Goal: Register for event/course

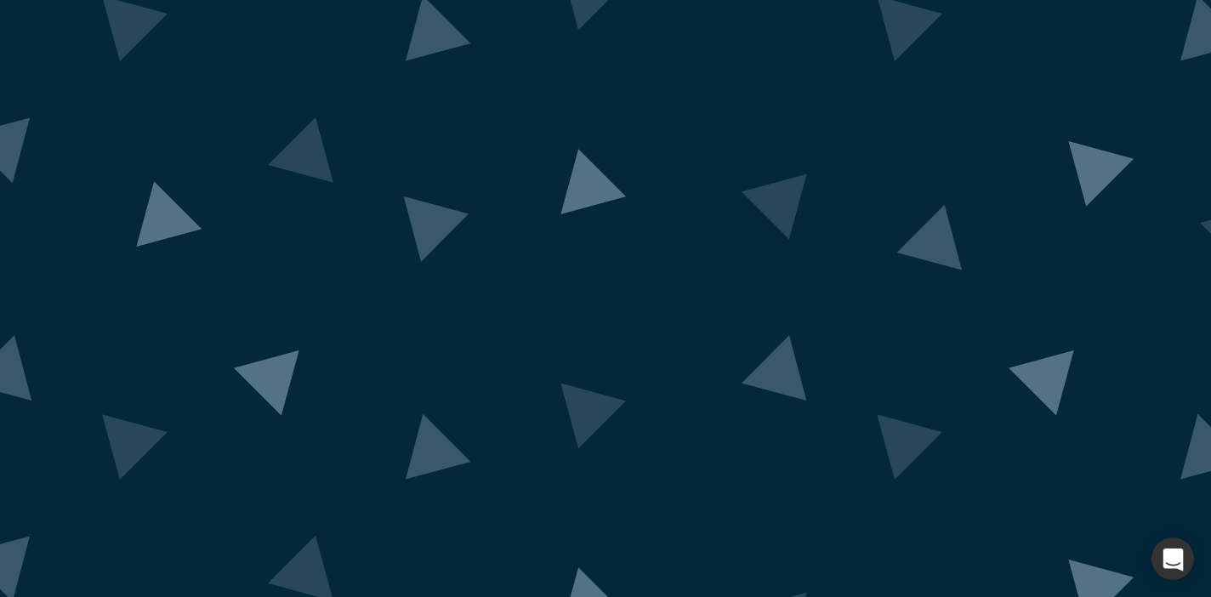
scroll to position [123, 0]
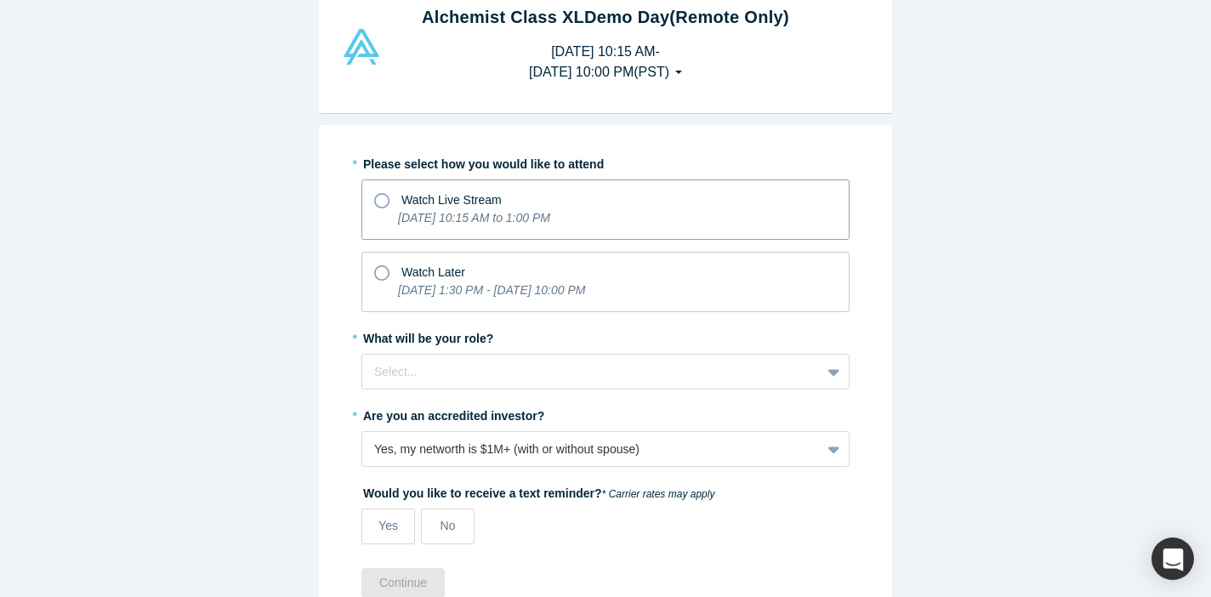
scroll to position [63, 0]
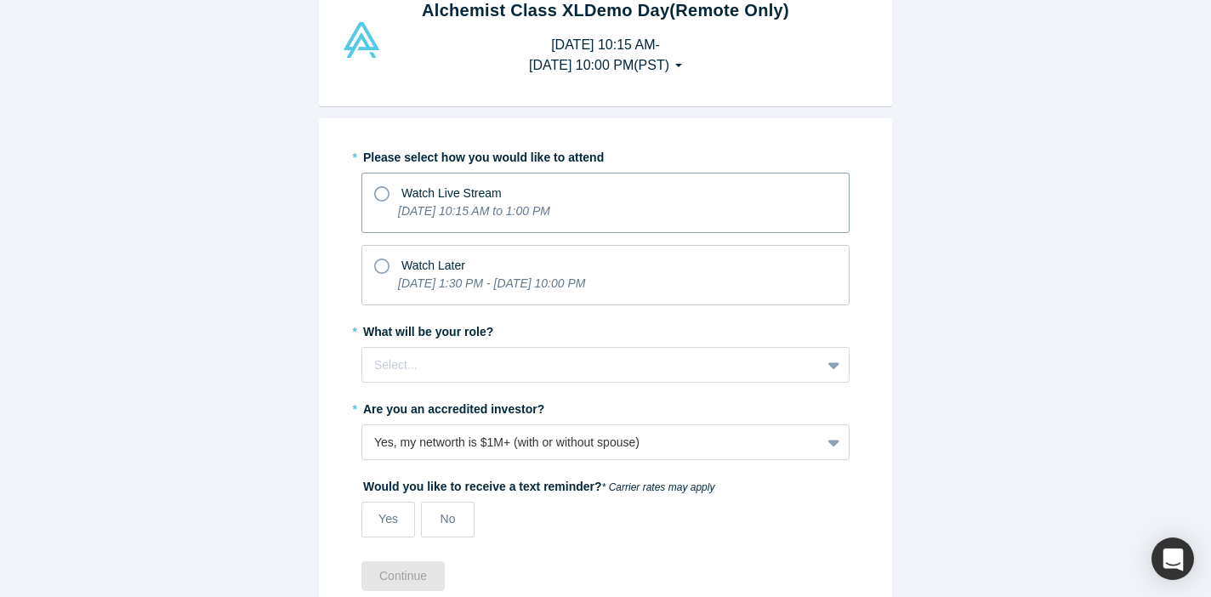
click at [416, 293] on div "[DATE] 1:30 PM - [DATE] 10:00 PM" at bounding box center [491, 287] width 187 height 24
click at [0, 0] on input "Watch Later [DATE] 1:30 PM - [DATE] 10:00 PM" at bounding box center [0, 0] width 0 height 0
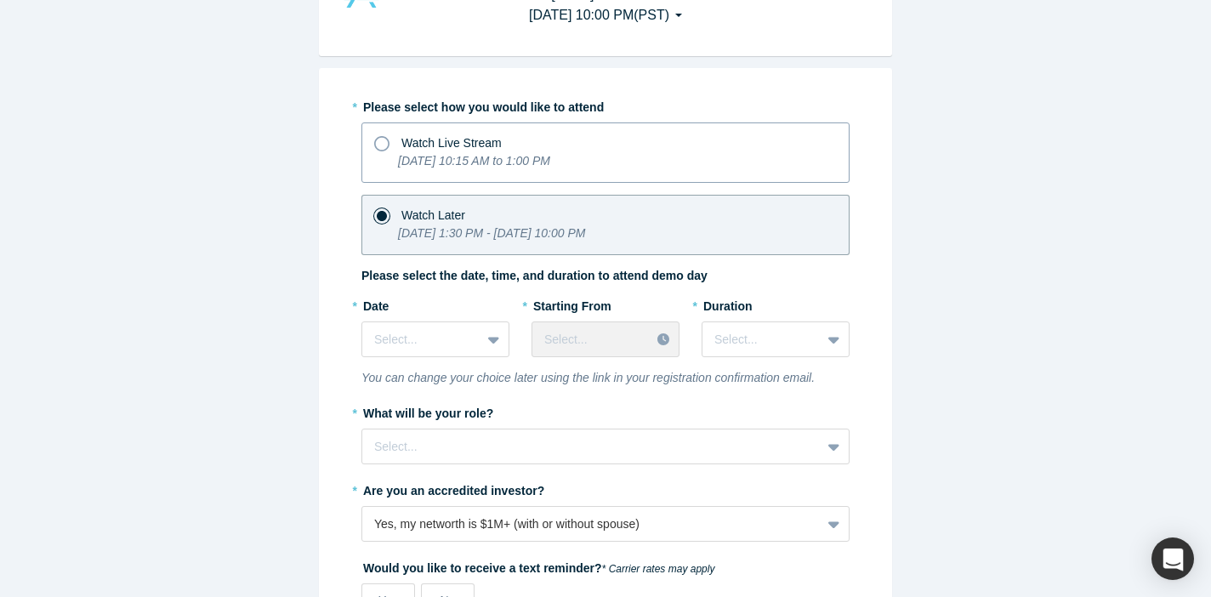
scroll to position [156, 0]
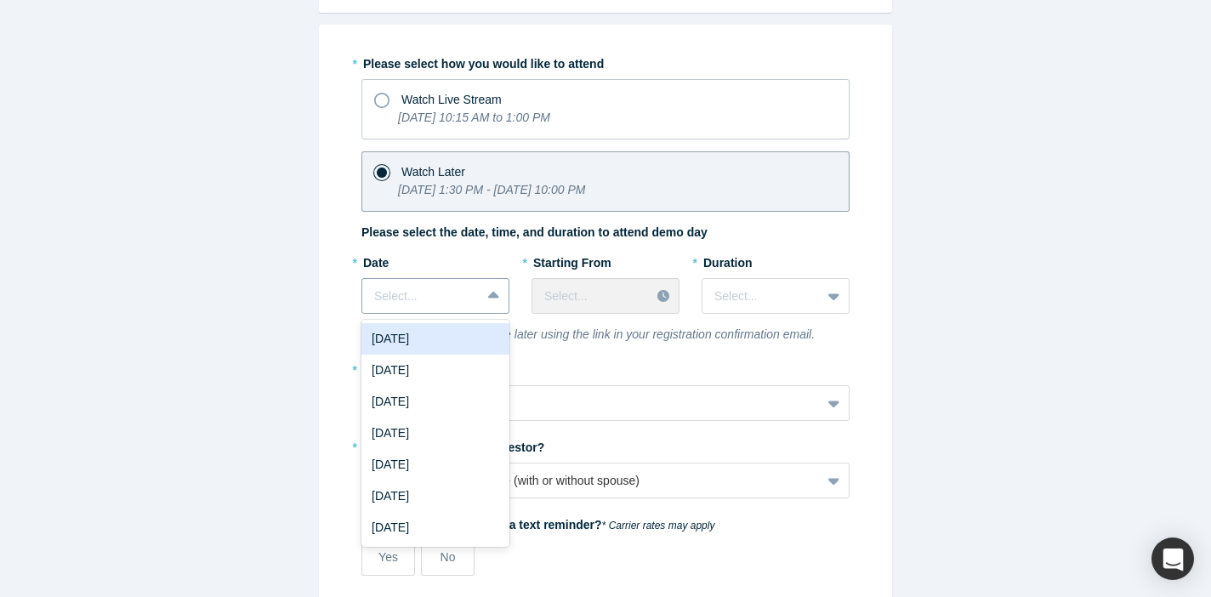
click at [462, 301] on div at bounding box center [421, 296] width 94 height 21
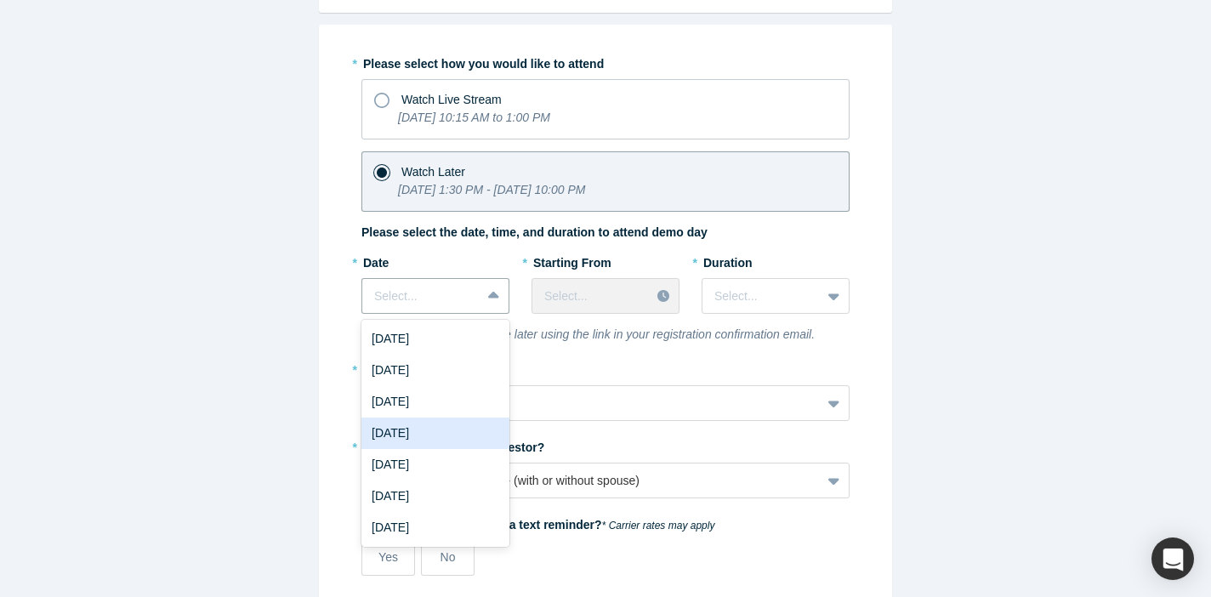
click at [435, 437] on div "[DATE]" at bounding box center [435, 433] width 148 height 31
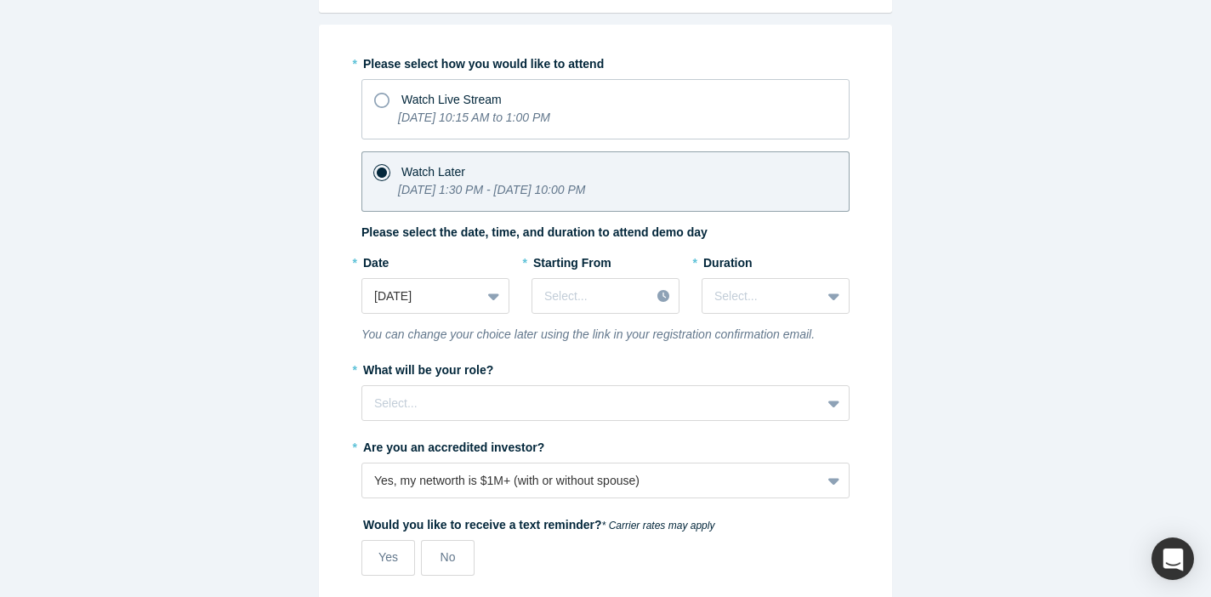
click at [593, 314] on div "* Starting From Select..." at bounding box center [605, 286] width 148 height 77
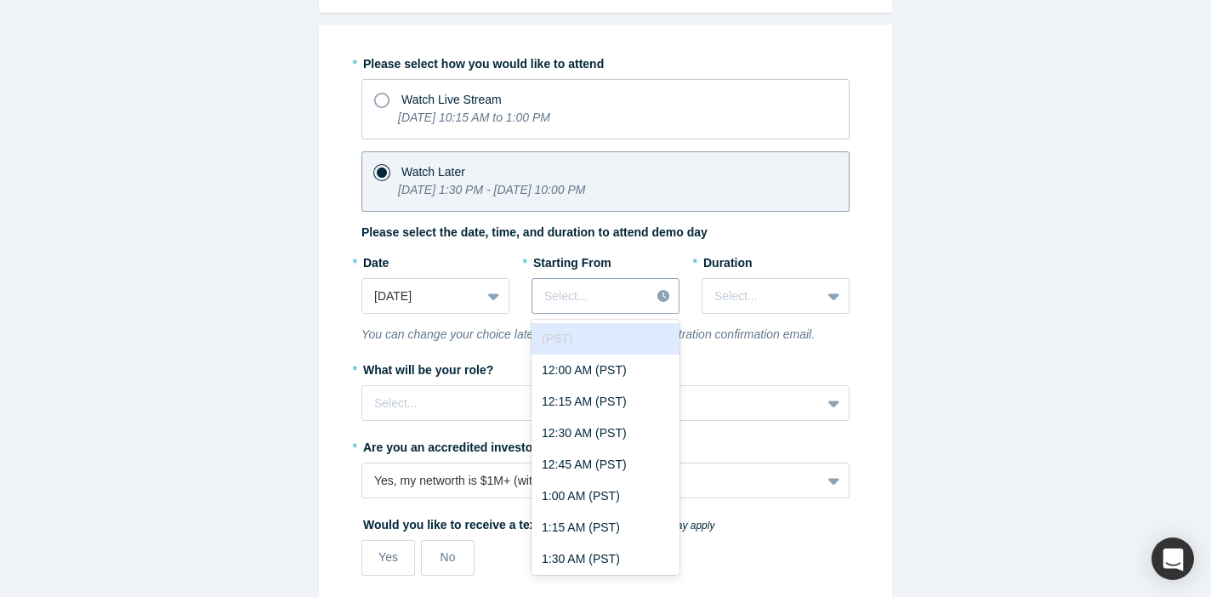
click at [632, 291] on div at bounding box center [591, 296] width 94 height 21
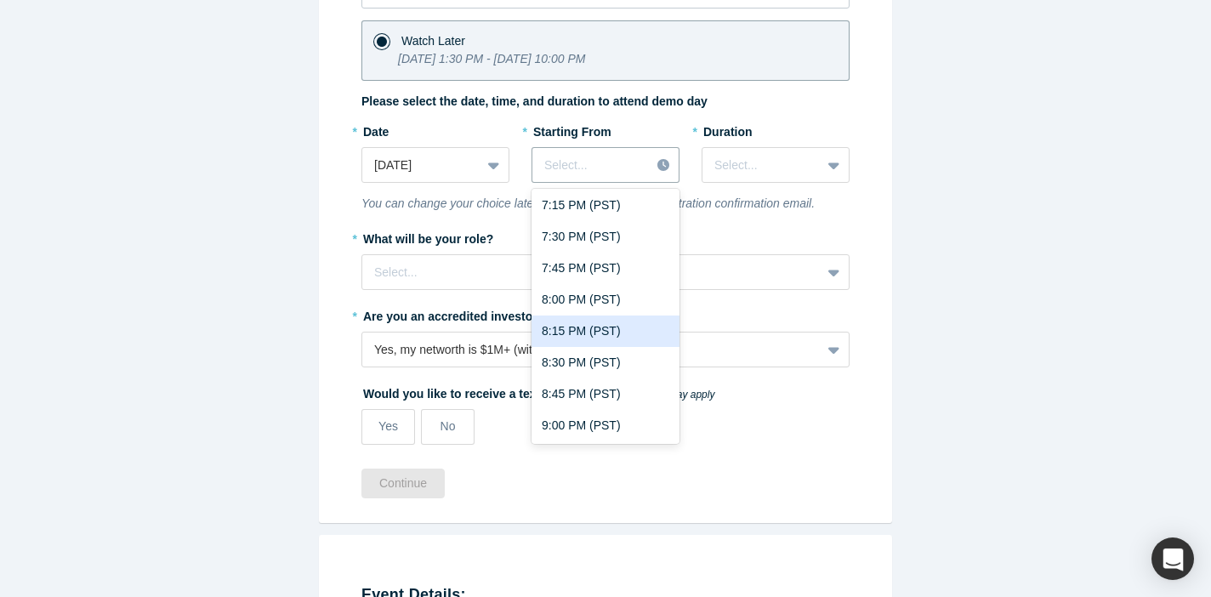
scroll to position [2480, 0]
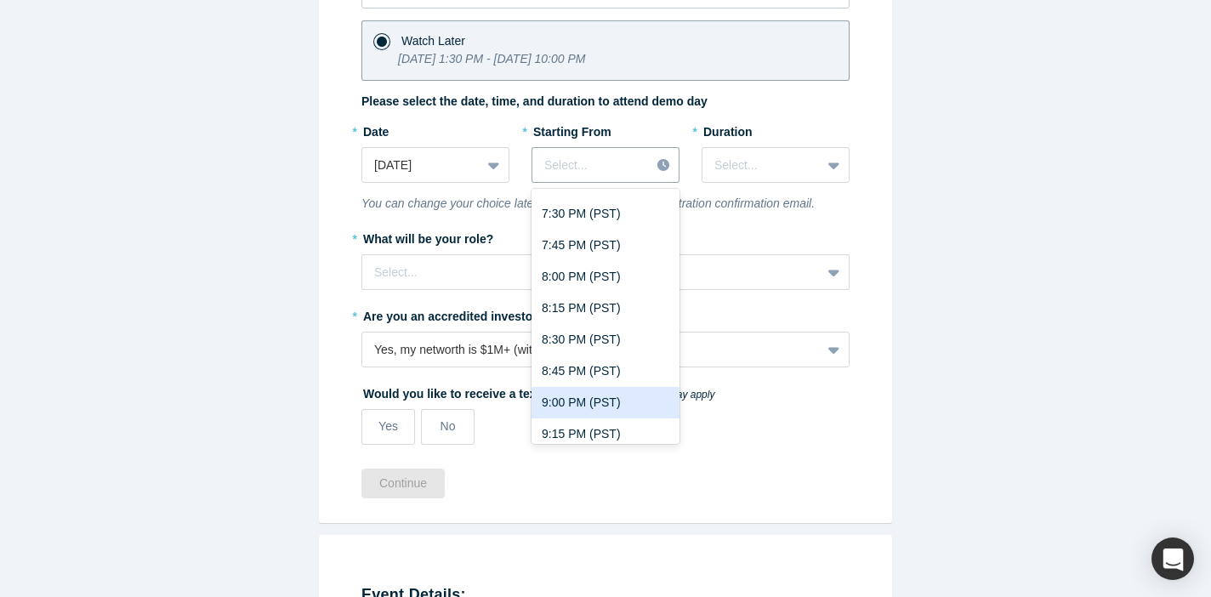
click at [572, 394] on div "9:00 PM (PST)" at bounding box center [605, 402] width 148 height 31
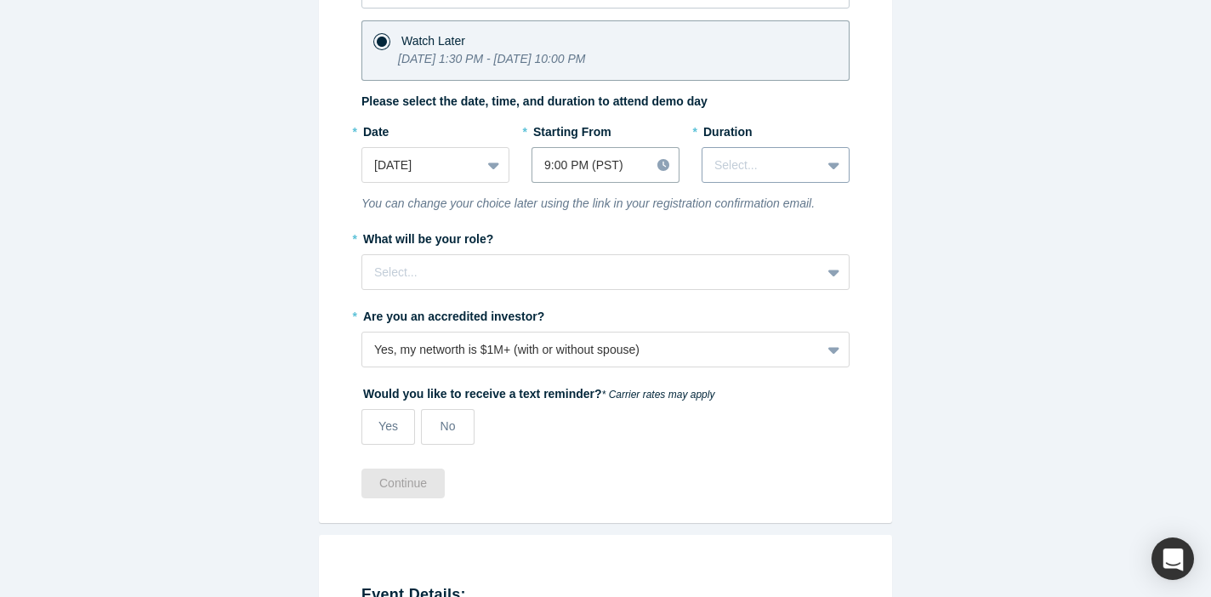
click at [764, 153] on div "Select..." at bounding box center [761, 165] width 118 height 28
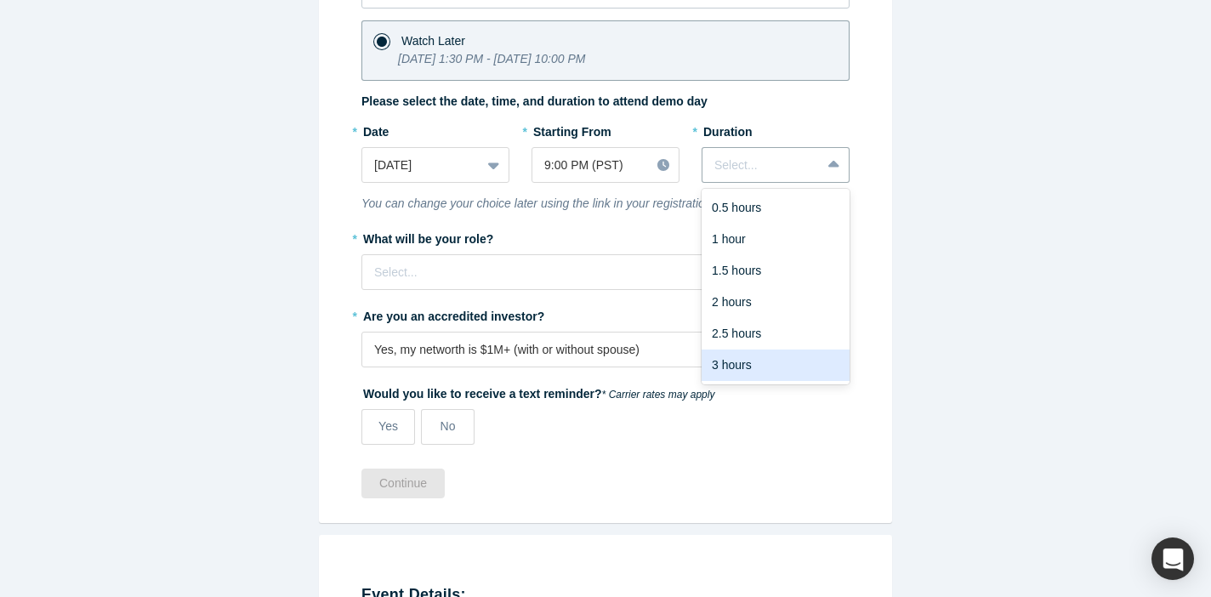
click at [738, 365] on div "3 hours" at bounding box center [776, 364] width 148 height 31
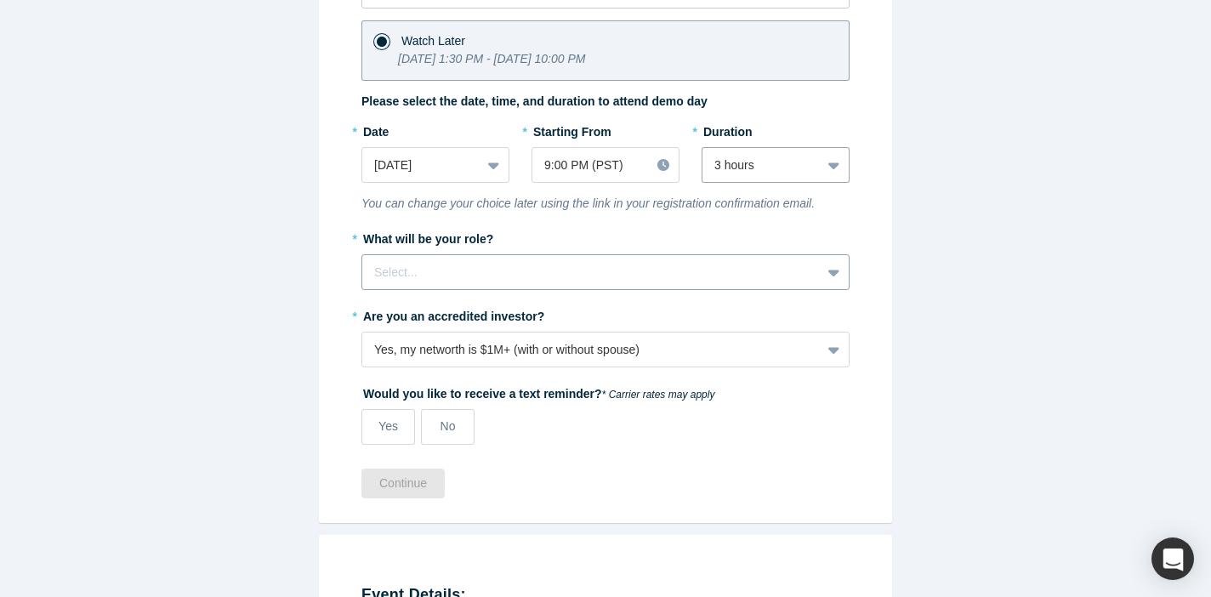
click at [412, 262] on div at bounding box center [591, 272] width 435 height 21
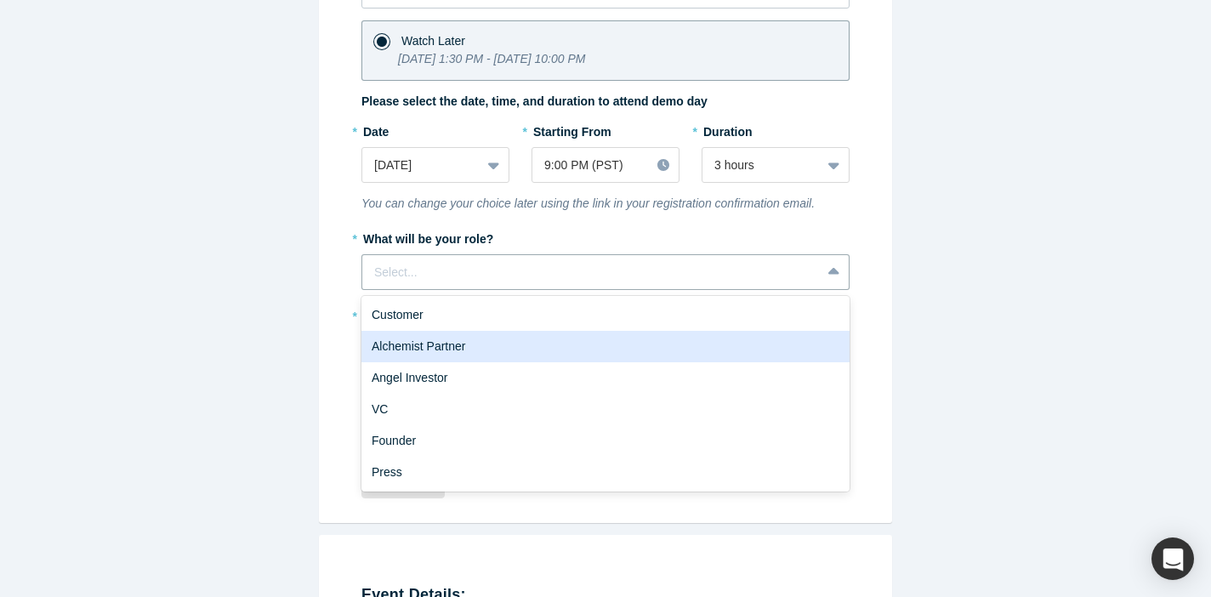
click at [424, 342] on div "Alchemist Partner" at bounding box center [605, 346] width 488 height 31
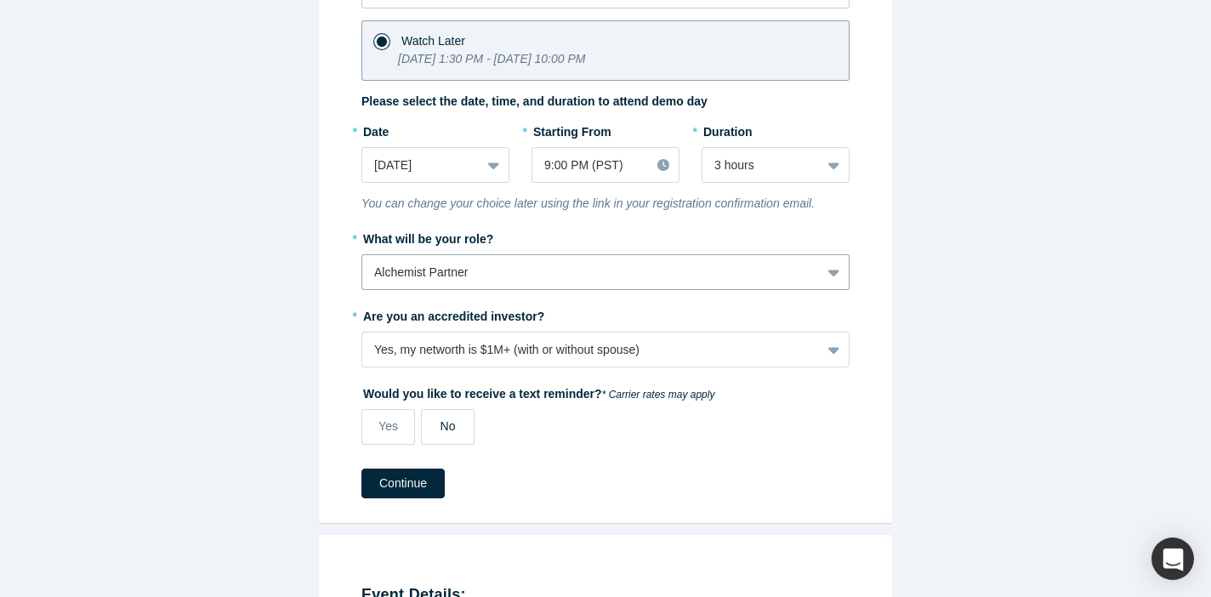
click at [433, 435] on label "No" at bounding box center [448, 427] width 54 height 36
click at [0, 0] on input "No" at bounding box center [0, 0] width 0 height 0
drag, startPoint x: 389, startPoint y: 489, endPoint x: 366, endPoint y: 436, distance: 57.5
click at [366, 436] on form "* Please select how you would like to attend Watch Live Stream [DATE] 10:15 AM …" at bounding box center [605, 208] width 488 height 580
click at [366, 436] on label "Yes" at bounding box center [388, 427] width 54 height 36
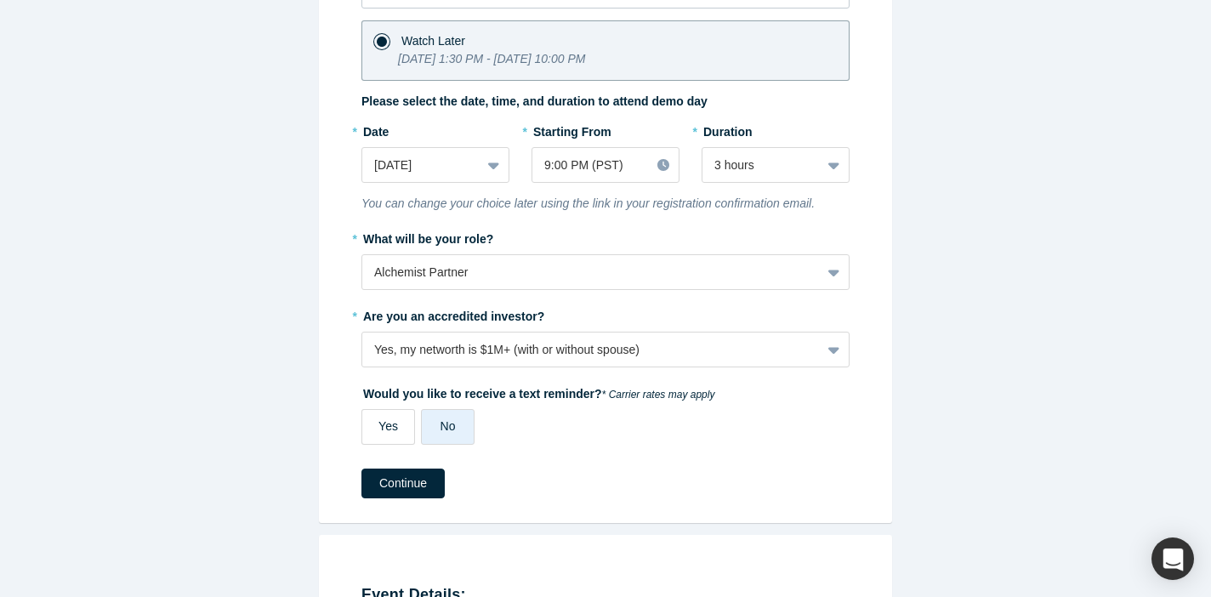
click at [0, 0] on input "Yes" at bounding box center [0, 0] width 0 height 0
select select "US"
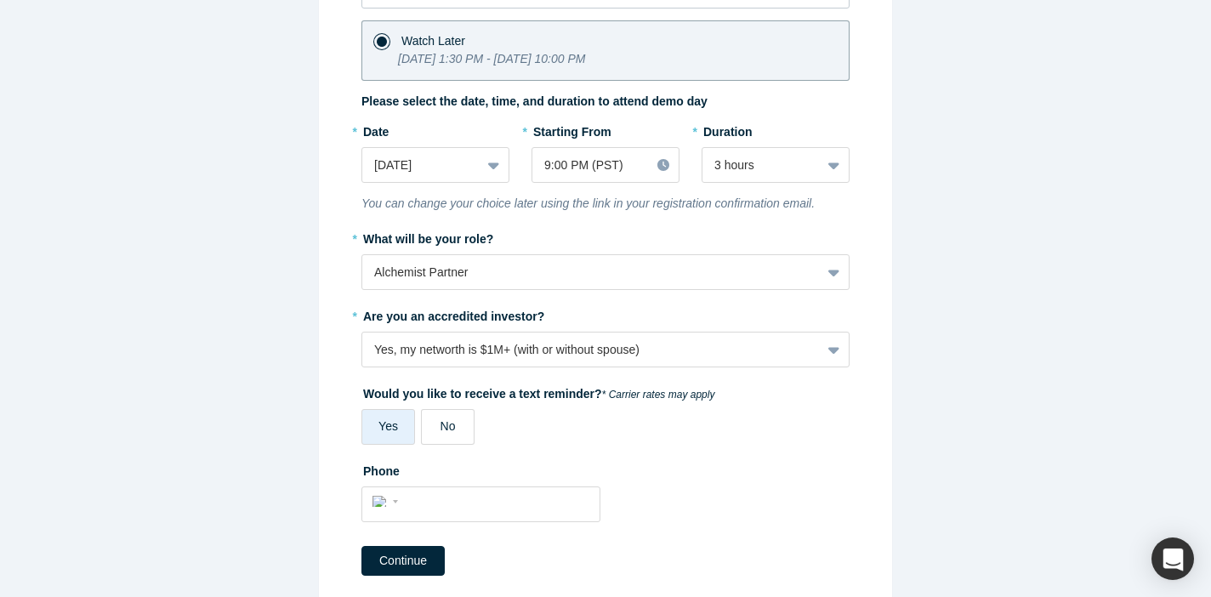
click at [443, 423] on span "No" at bounding box center [447, 426] width 15 height 14
click at [0, 0] on input "No" at bounding box center [0, 0] width 0 height 0
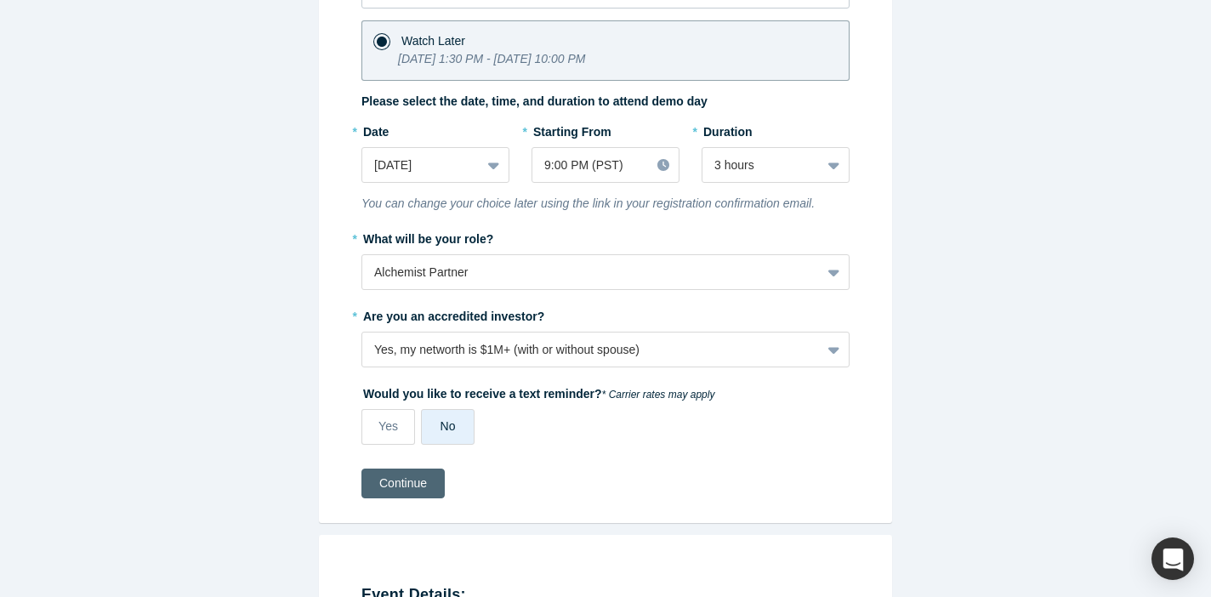
click at [414, 488] on button "Continue" at bounding box center [402, 484] width 83 height 30
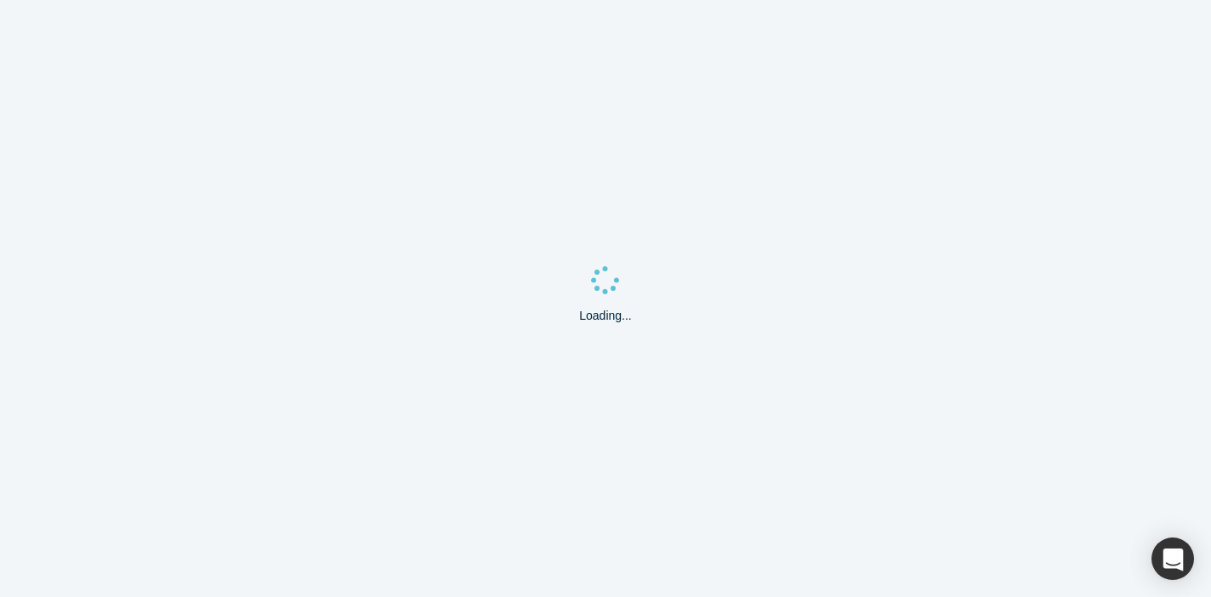
click at [385, 96] on div "Loading..." at bounding box center [605, 298] width 1211 height 597
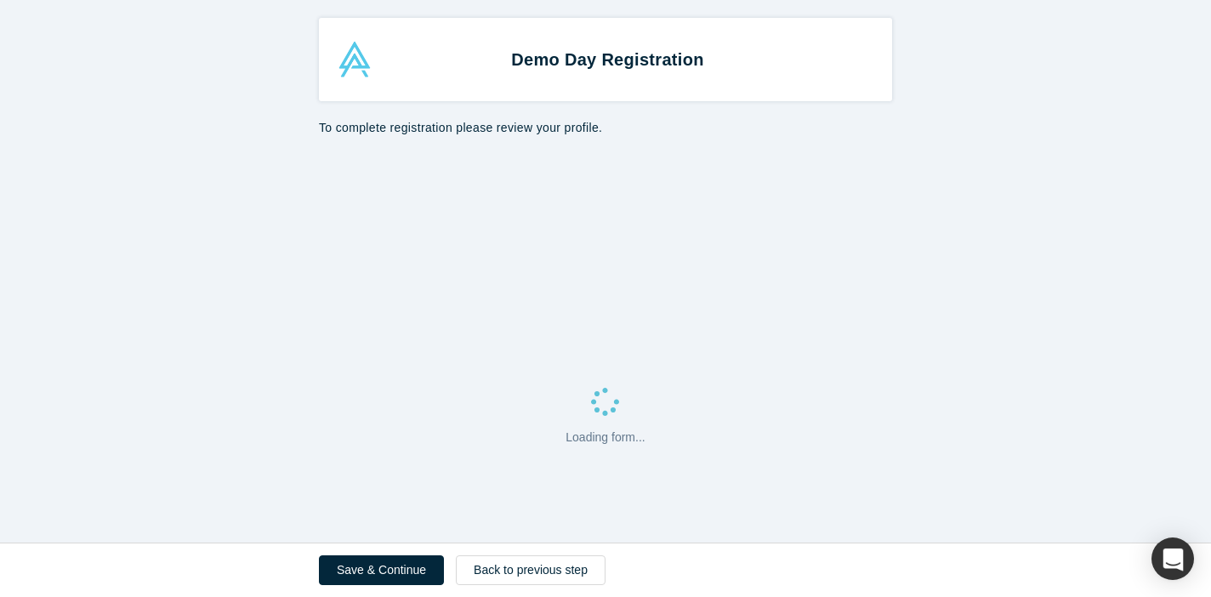
select select "US"
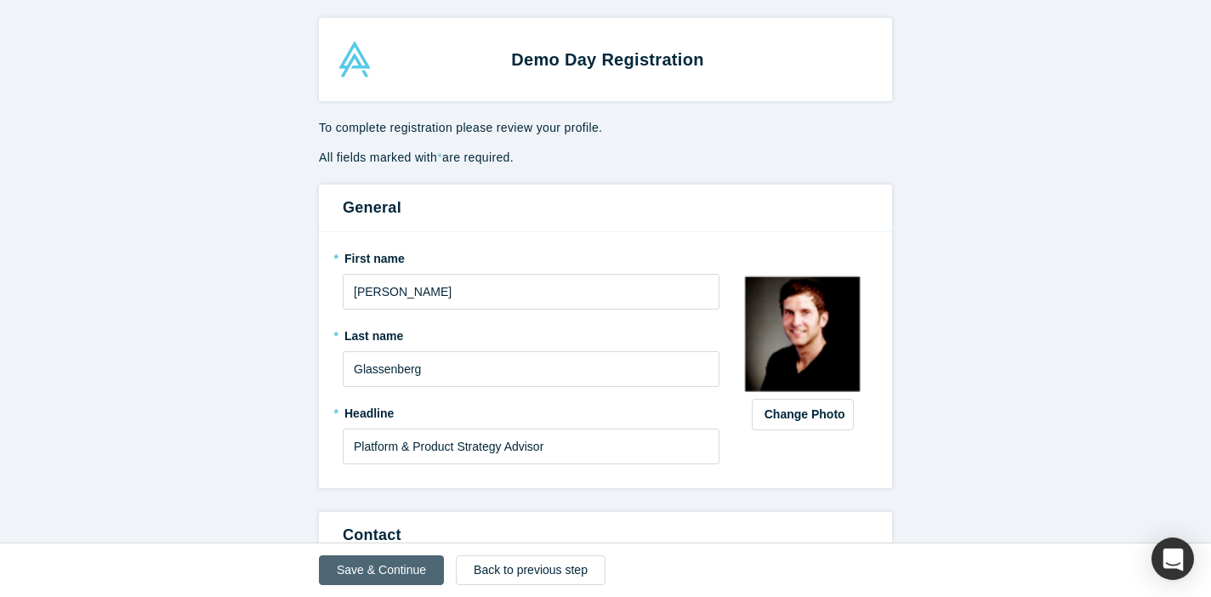
click at [359, 568] on button "Save & Continue" at bounding box center [381, 570] width 125 height 30
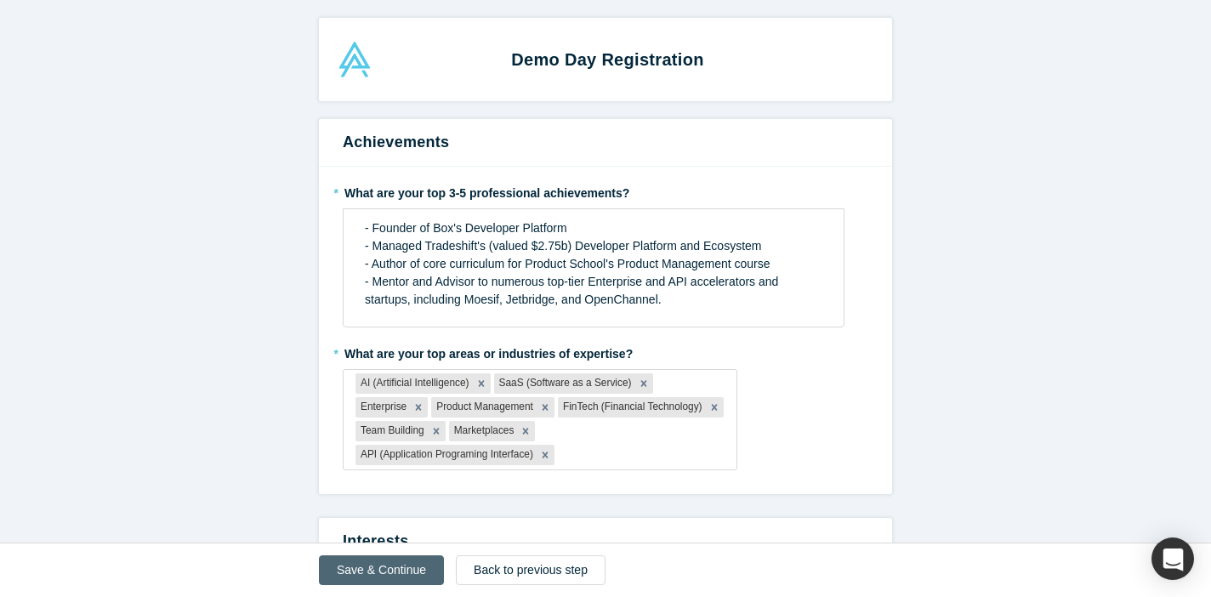
click at [377, 582] on button "Save & Continue" at bounding box center [381, 570] width 125 height 30
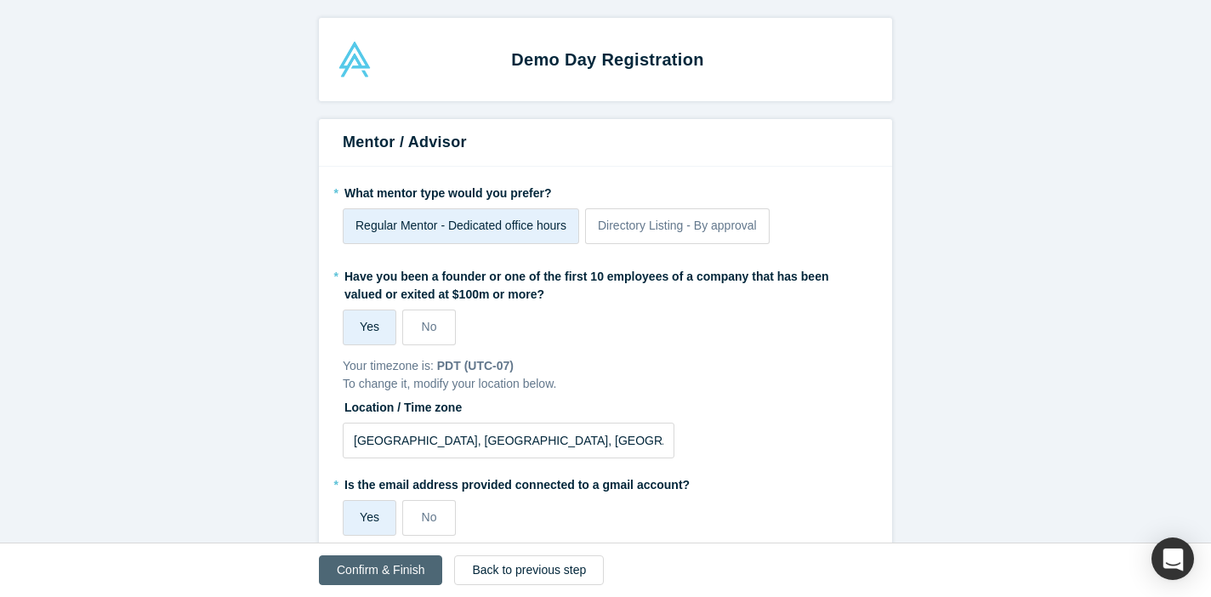
click at [322, 578] on button "Confirm & Finish" at bounding box center [380, 570] width 123 height 30
